Goal: Find contact information: Find contact information

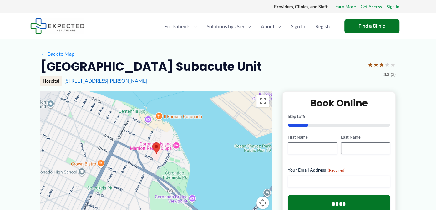
click at [152, 142] on area at bounding box center [152, 142] width 0 height 0
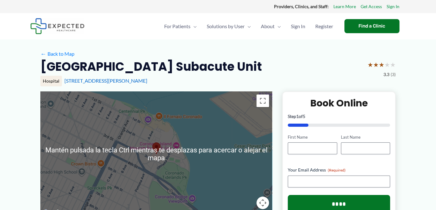
click at [152, 142] on area at bounding box center [152, 142] width 0 height 0
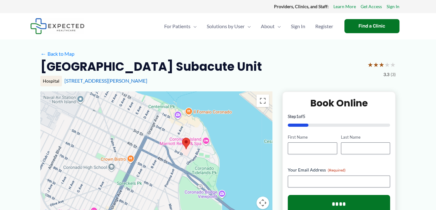
drag, startPoint x: 174, startPoint y: 156, endPoint x: 204, endPoint y: 150, distance: 30.6
click at [203, 151] on div at bounding box center [156, 153] width 232 height 125
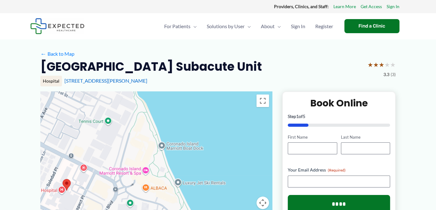
click at [63, 179] on area at bounding box center [63, 179] width 0 height 0
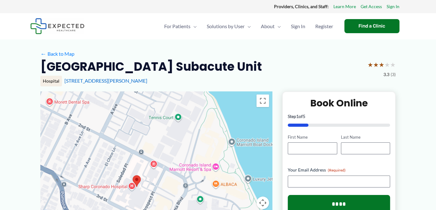
drag, startPoint x: 67, startPoint y: 163, endPoint x: 139, endPoint y: 159, distance: 72.3
click at [133, 175] on area at bounding box center [133, 175] width 0 height 0
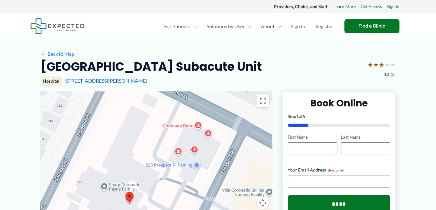
scroll to position [125, 0]
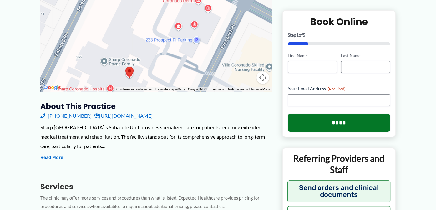
click at [138, 111] on link "[URL][DOMAIN_NAME]" at bounding box center [123, 115] width 58 height 9
click at [125, 67] on area at bounding box center [125, 67] width 0 height 0
click at [94, 111] on link "[URL][DOMAIN_NAME]" at bounding box center [123, 115] width 58 height 9
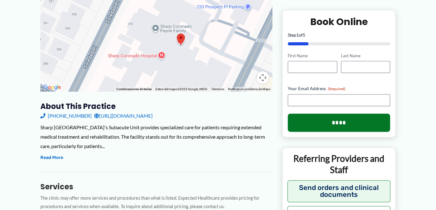
drag, startPoint x: 187, startPoint y: 49, endPoint x: 238, endPoint y: 17, distance: 60.3
click at [238, 17] on div at bounding box center [156, 28] width 232 height 125
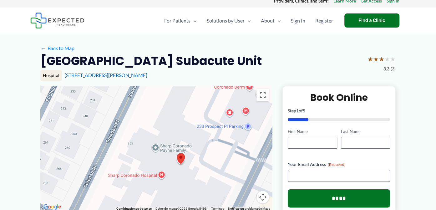
scroll to position [0, 0]
